Goal: Book appointment/travel/reservation

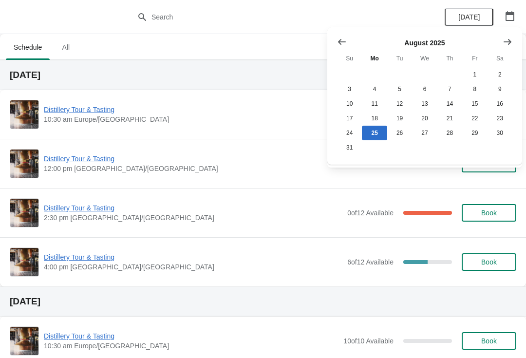
click at [512, 40] on icon "Show next month, September 2025" at bounding box center [508, 42] width 10 height 10
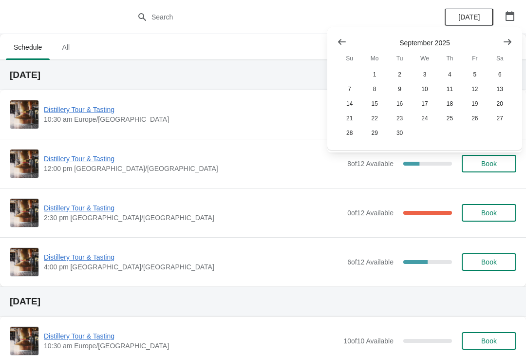
click at [516, 40] on button "Show next month, October 2025" at bounding box center [508, 42] width 18 height 18
click at [345, 134] on button "26" at bounding box center [349, 133] width 25 height 15
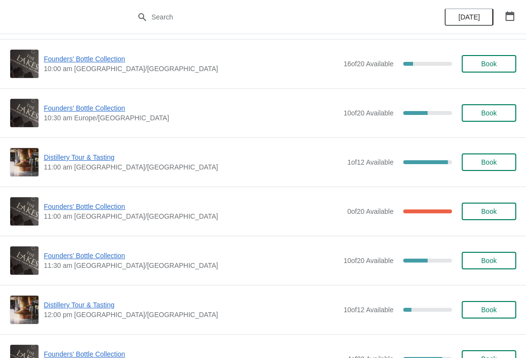
scroll to position [99, 0]
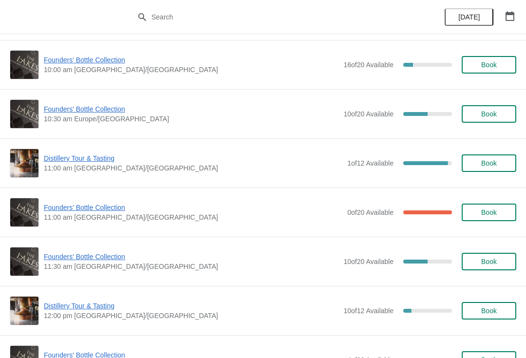
click at [502, 258] on span "Book" at bounding box center [489, 262] width 37 height 8
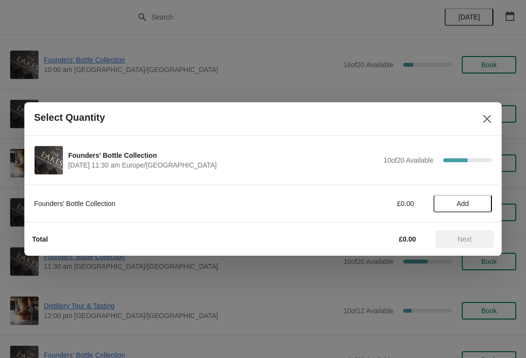
click at [470, 202] on span "Add" at bounding box center [462, 204] width 41 height 8
click at [472, 237] on span "Next" at bounding box center [465, 239] width 14 height 8
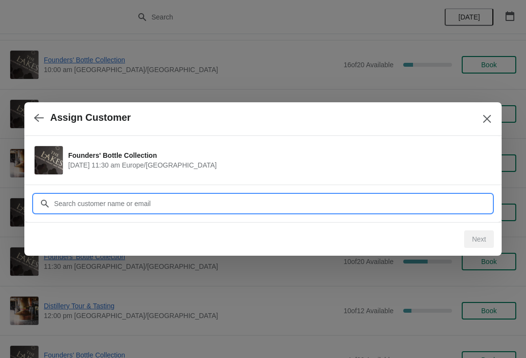
click at [210, 201] on input "Customer" at bounding box center [273, 204] width 439 height 18
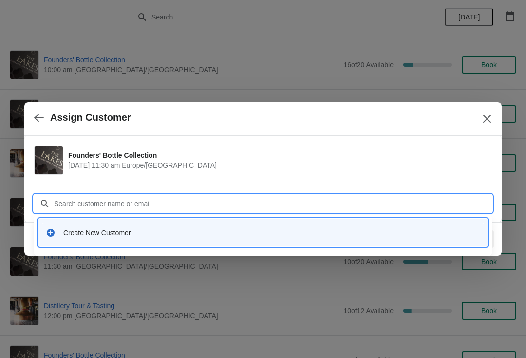
click at [103, 235] on div "Create New Customer" at bounding box center [271, 233] width 417 height 10
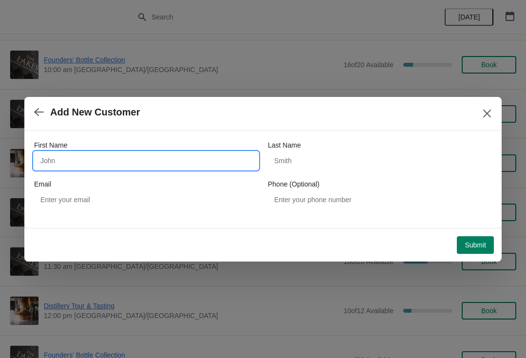
click at [96, 159] on input "First Name" at bounding box center [146, 161] width 224 height 18
type input "[PERSON_NAME]"
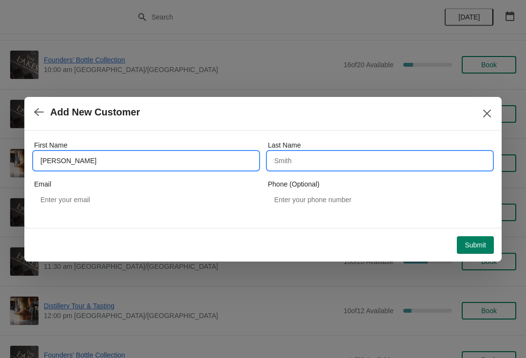
click at [336, 164] on input "Last Name" at bounding box center [380, 161] width 224 height 18
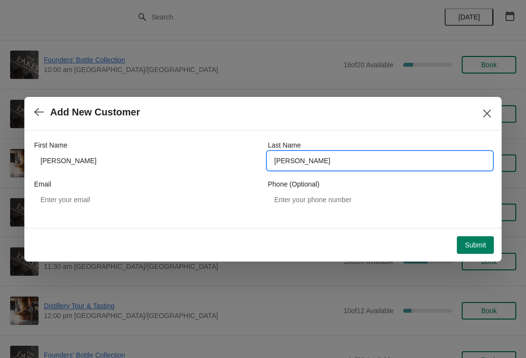
type input "[PERSON_NAME]"
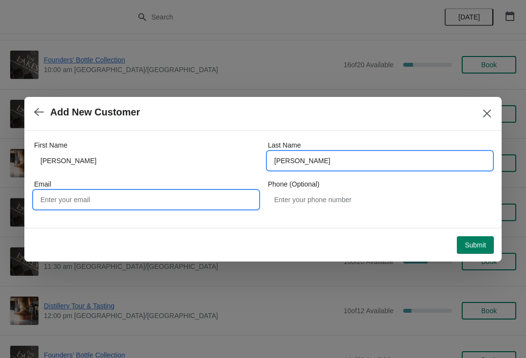
click at [133, 200] on input "Email" at bounding box center [146, 200] width 224 height 18
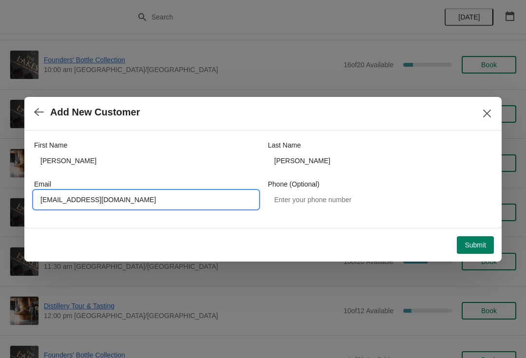
type input "[EMAIL_ADDRESS][DOMAIN_NAME]"
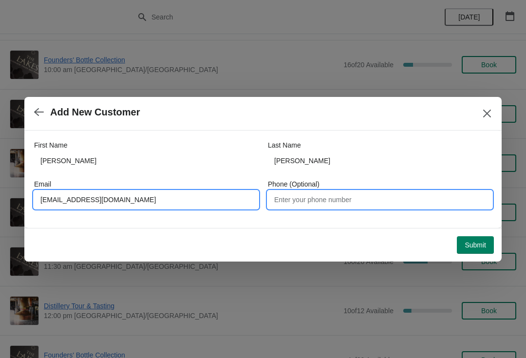
click at [382, 204] on input "Phone (Optional)" at bounding box center [380, 200] width 224 height 18
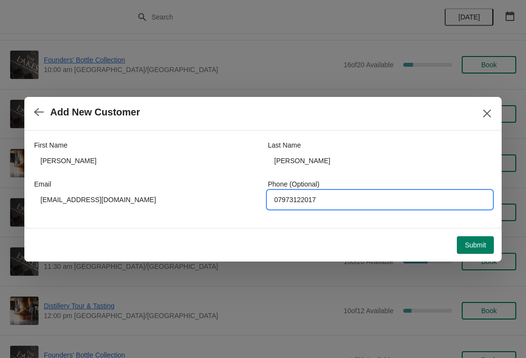
type input "07973122017"
click at [478, 242] on span "Submit" at bounding box center [475, 245] width 21 height 8
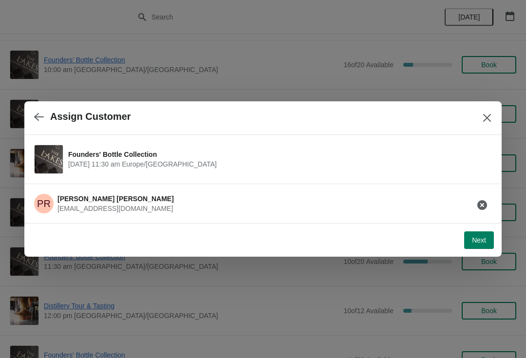
click at [476, 241] on span "Next" at bounding box center [479, 240] width 14 height 8
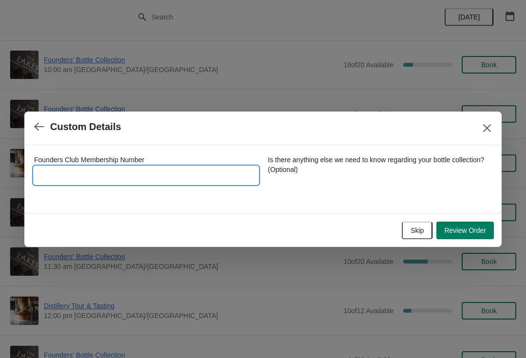
click at [118, 168] on input "Founders Club Membership Number" at bounding box center [146, 176] width 224 height 18
type input "5562017"
click at [472, 232] on span "Review Order" at bounding box center [465, 231] width 42 height 8
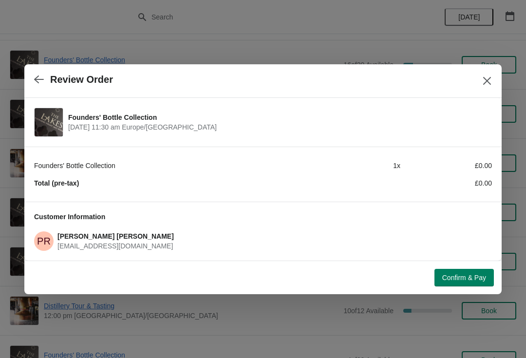
click at [466, 280] on span "Confirm & Pay" at bounding box center [464, 278] width 44 height 8
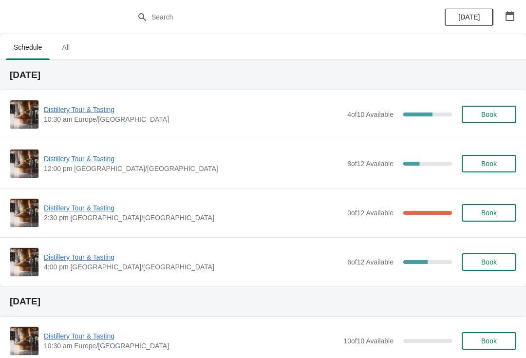
click at [95, 208] on span "Distillery Tour & Tasting" at bounding box center [193, 208] width 299 height 10
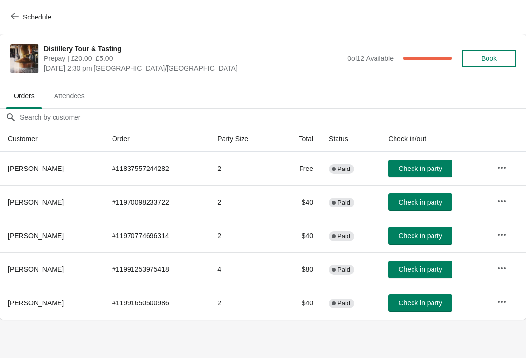
click at [17, 14] on icon "button" at bounding box center [15, 16] width 8 height 8
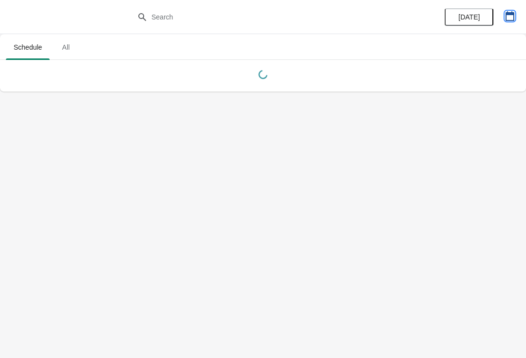
click at [510, 18] on icon "button" at bounding box center [510, 16] width 10 height 10
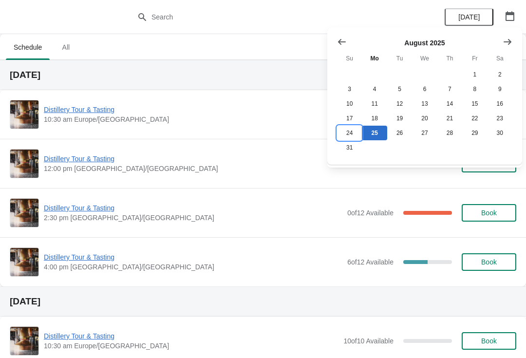
click at [353, 133] on button "24" at bounding box center [349, 133] width 25 height 15
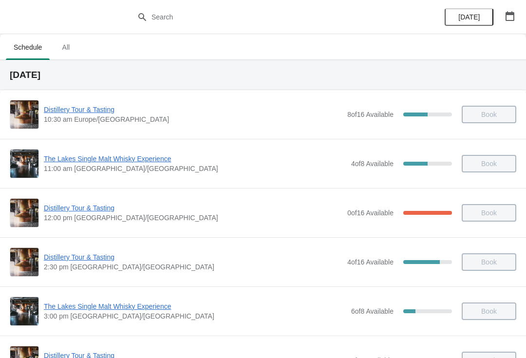
click at [68, 258] on span "Distillery Tour & Tasting" at bounding box center [193, 257] width 299 height 10
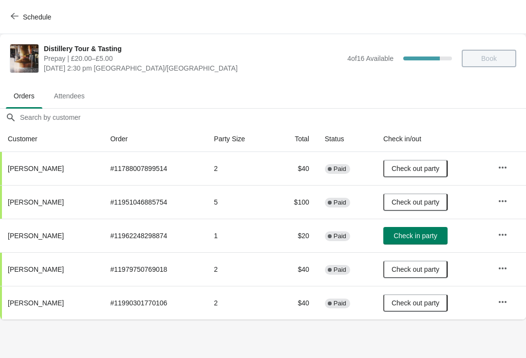
click at [23, 11] on button "Schedule" at bounding box center [32, 17] width 54 height 18
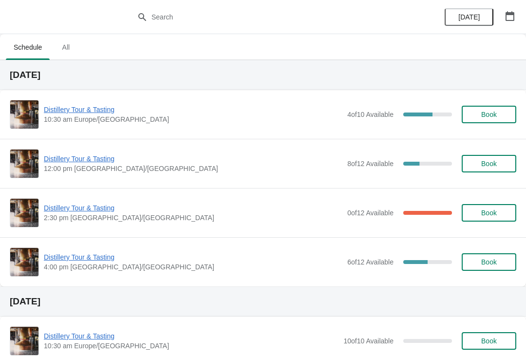
click at [96, 203] on span "Distillery Tour & Tasting" at bounding box center [193, 208] width 299 height 10
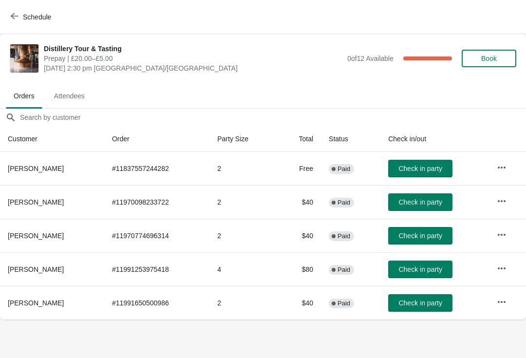
click at [511, 308] on button "button" at bounding box center [502, 302] width 18 height 18
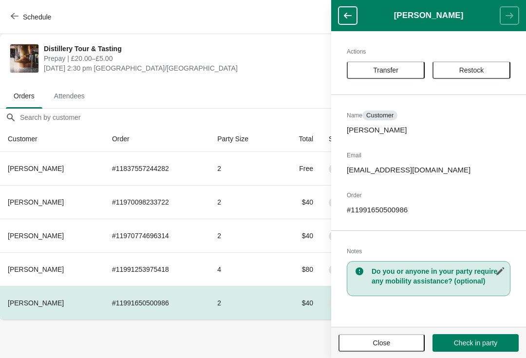
click at [375, 64] on button "Transfer" at bounding box center [386, 70] width 78 height 18
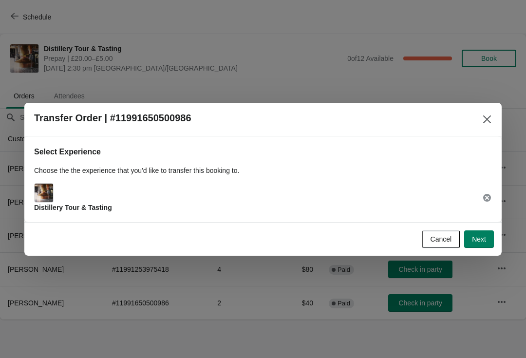
click at [486, 244] on button "Next" at bounding box center [479, 239] width 30 height 18
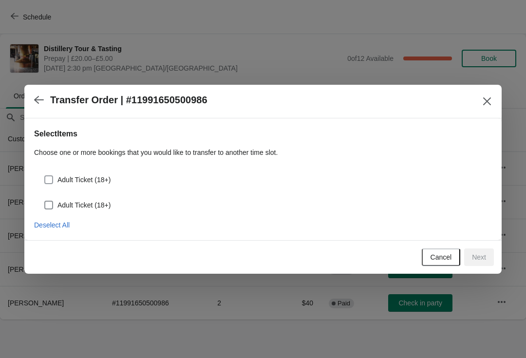
click at [52, 178] on span at bounding box center [48, 179] width 9 height 9
click at [45, 176] on input "Adult Ticket (18+)" at bounding box center [44, 175] width 0 height 0
checkbox input "true"
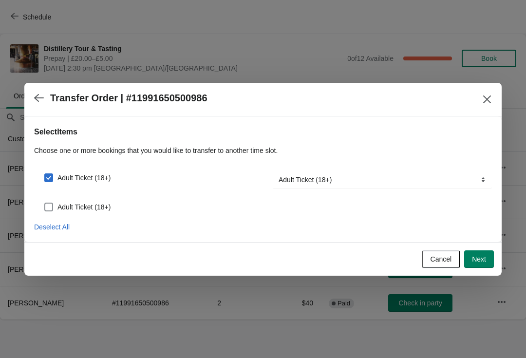
click at [46, 209] on span at bounding box center [48, 207] width 9 height 9
click at [45, 203] on input "Adult Ticket (18+)" at bounding box center [44, 203] width 0 height 0
checkbox input "true"
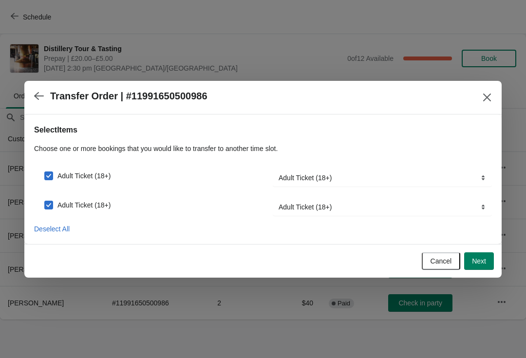
click at [487, 261] on button "Next" at bounding box center [479, 261] width 30 height 18
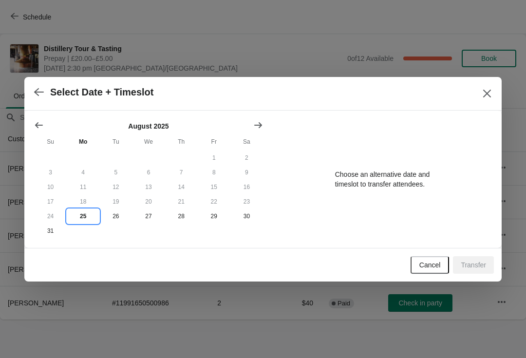
click at [86, 218] on button "25" at bounding box center [83, 216] width 33 height 15
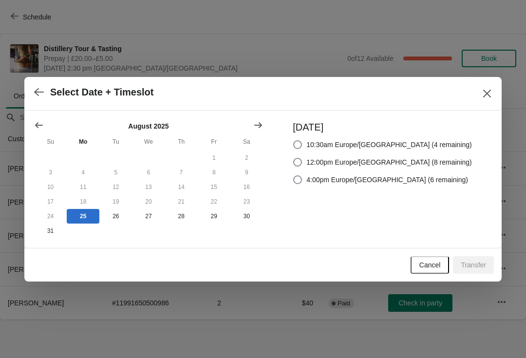
click at [303, 157] on span at bounding box center [298, 162] width 10 height 10
click at [294, 158] on input "12:00pm Europe/London (8 remaining)" at bounding box center [293, 158] width 0 height 0
radio input "true"
click at [479, 268] on span "Transfer" at bounding box center [473, 265] width 25 height 8
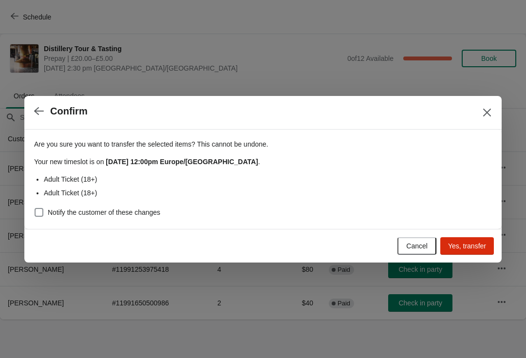
click at [38, 209] on span at bounding box center [39, 212] width 9 height 9
click at [35, 209] on input "Notify the customer of these changes" at bounding box center [35, 208] width 0 height 0
checkbox input "true"
click at [482, 248] on span "Yes, transfer" at bounding box center [467, 246] width 38 height 8
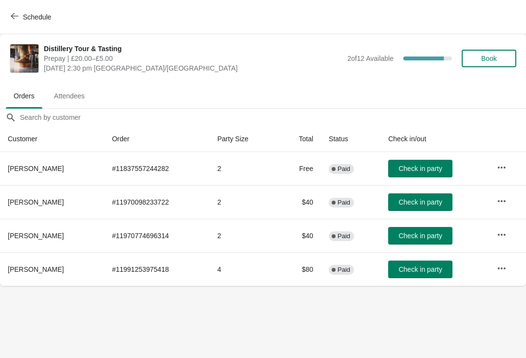
click at [5, 11] on button "Schedule" at bounding box center [32, 17] width 54 height 18
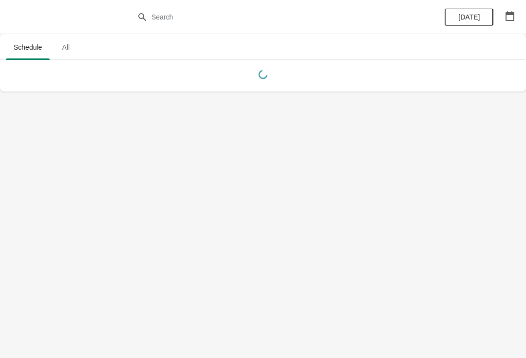
click at [503, 13] on button "button" at bounding box center [510, 16] width 18 height 18
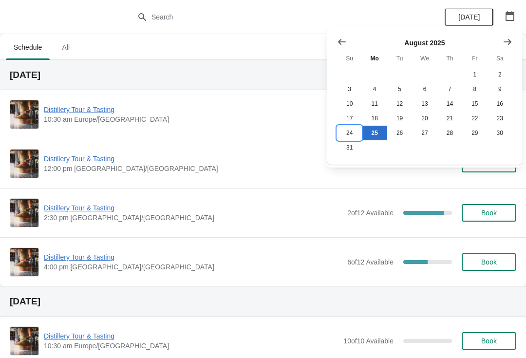
click at [345, 134] on button "24" at bounding box center [349, 133] width 25 height 15
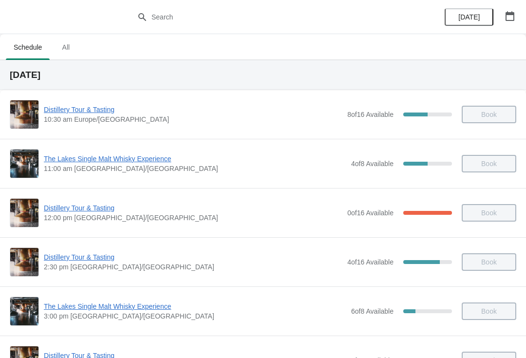
click at [80, 256] on span "Distillery Tour & Tasting" at bounding box center [193, 257] width 299 height 10
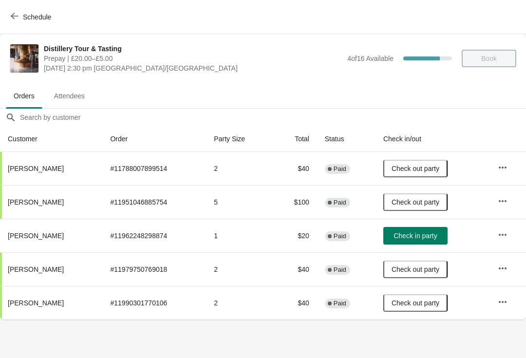
click at [36, 201] on span "Sam Gravett" at bounding box center [36, 202] width 56 height 8
